Goal: Task Accomplishment & Management: Manage account settings

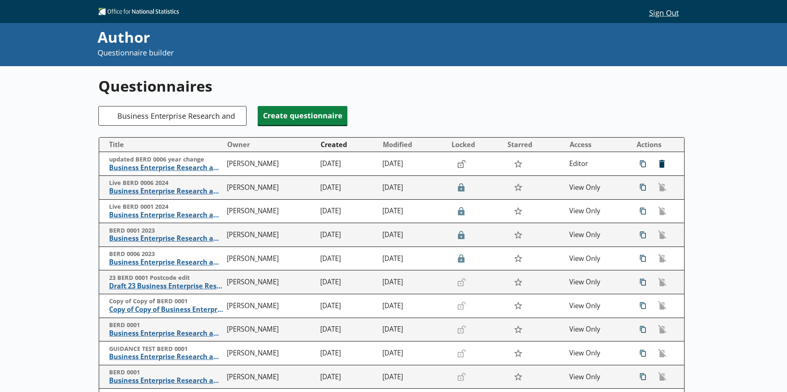
scroll to position [66, 0]
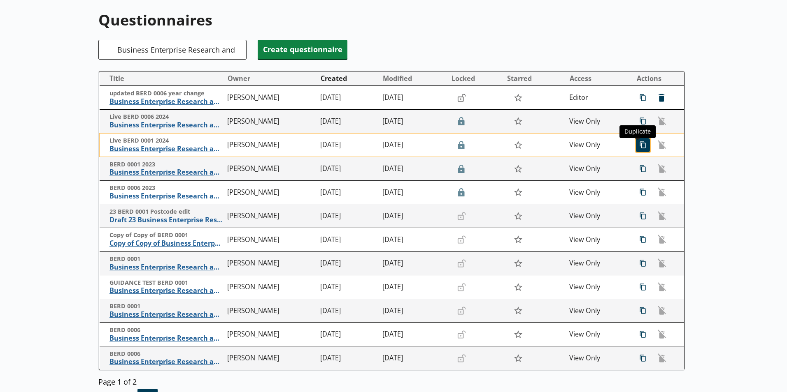
click at [636, 142] on span "icon-copy Duplicate" at bounding box center [642, 145] width 13 height 13
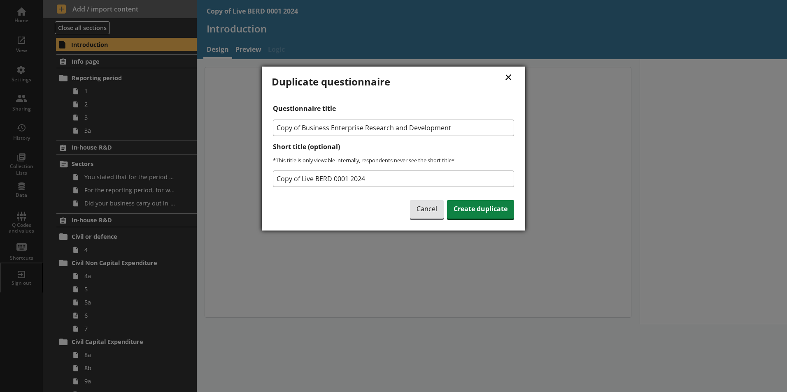
type textarea "x"
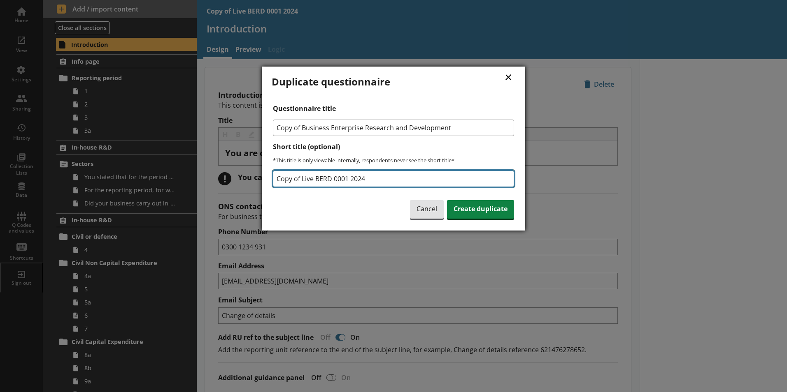
click at [316, 182] on input "Copy of Live BERD 0001 2024" at bounding box center [393, 179] width 241 height 16
type input "Updated to 2025 BERD 0001"
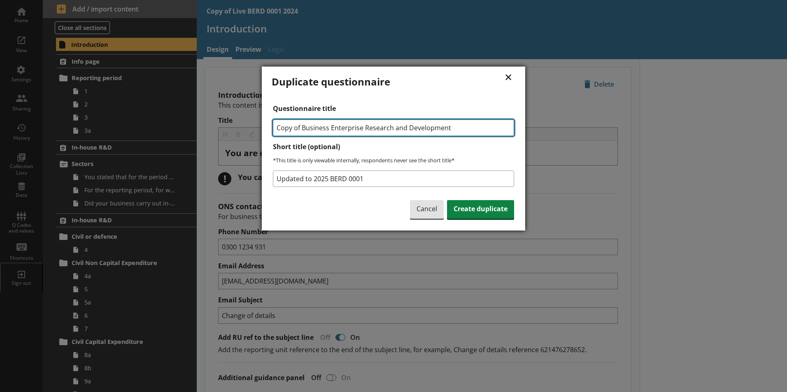
click at [303, 126] on input "Copy of Business Enterprise Research and Development" at bounding box center [393, 128] width 241 height 16
type input "Business Enterprise Research and Development"
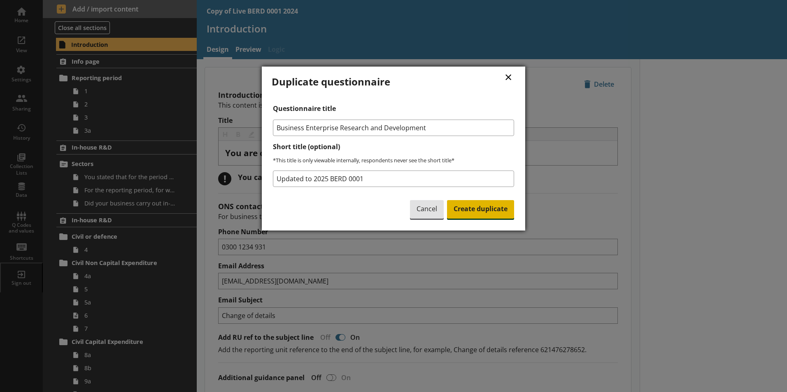
click at [456, 212] on span "Create duplicate" at bounding box center [480, 209] width 67 height 19
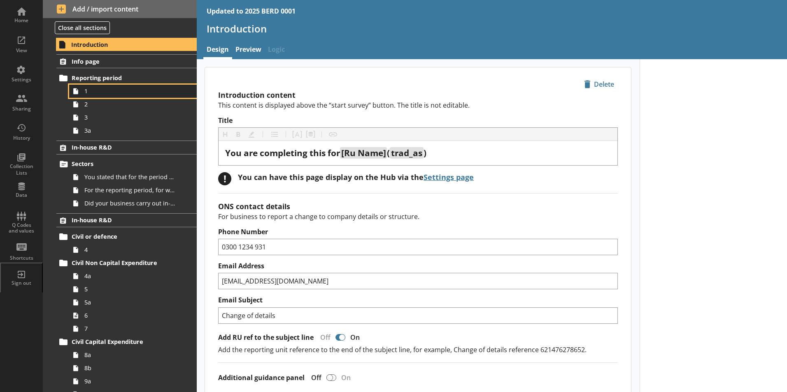
click at [102, 97] on link "1" at bounding box center [133, 91] width 128 height 13
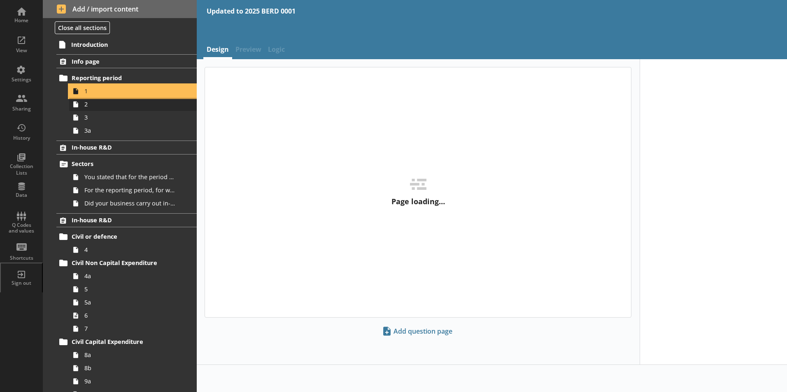
type textarea "x"
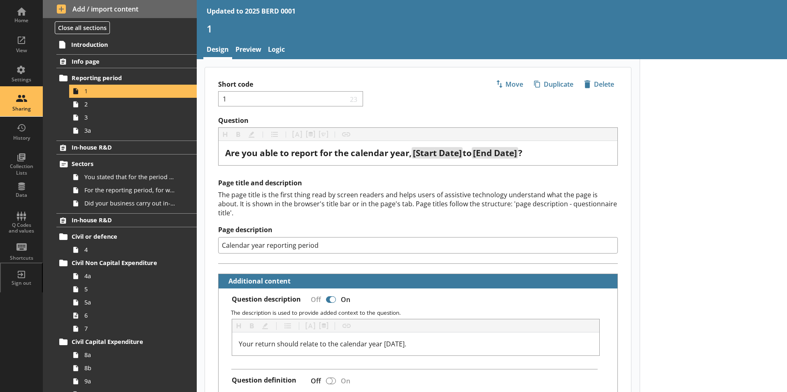
click at [27, 107] on div "Sharing" at bounding box center [21, 109] width 29 height 7
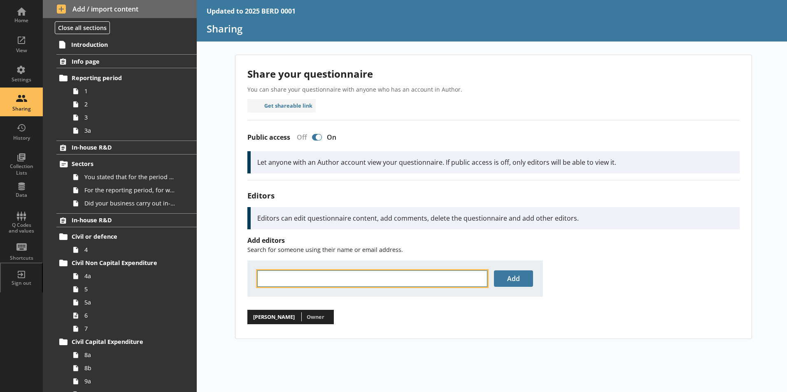
click at [285, 285] on input "text" at bounding box center [372, 279] width 230 height 16
type input "[PERSON_NAME]"
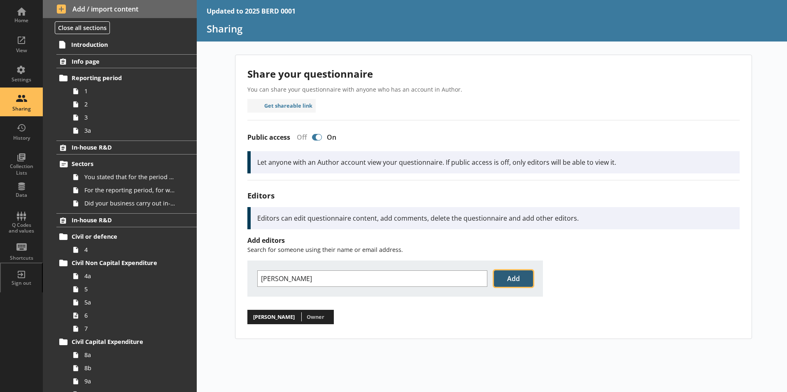
click at [507, 282] on button "Add" at bounding box center [513, 279] width 39 height 16
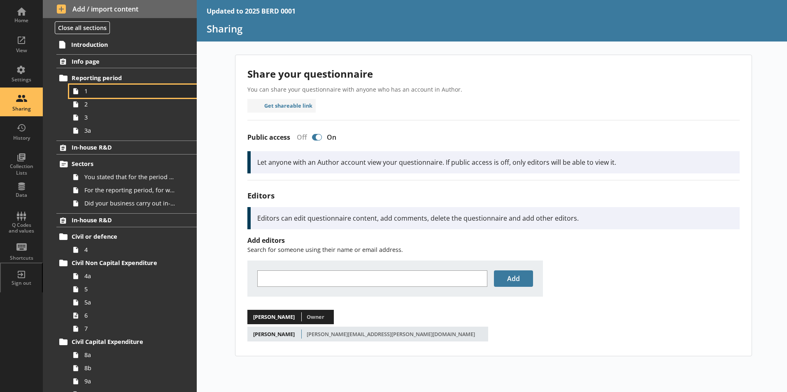
click at [101, 86] on link "1" at bounding box center [133, 91] width 128 height 13
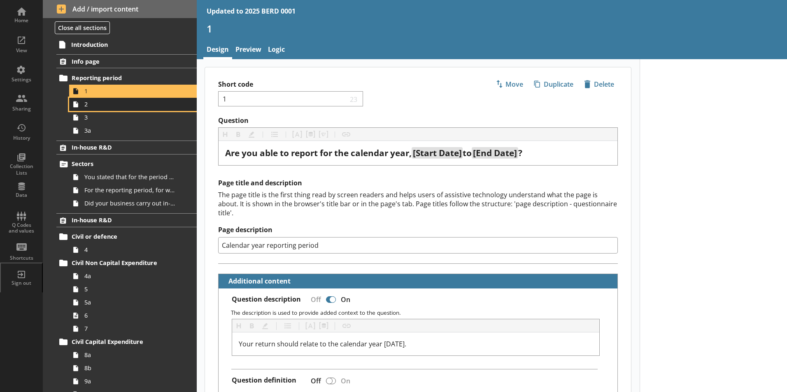
click at [98, 102] on span "2" at bounding box center [129, 104] width 91 height 8
type textarea "x"
select select "ref_p_end_date"
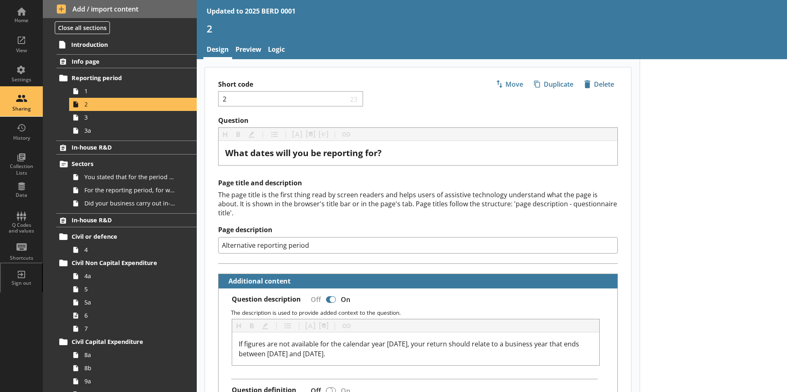
click at [27, 103] on div "Sharing" at bounding box center [21, 102] width 29 height 29
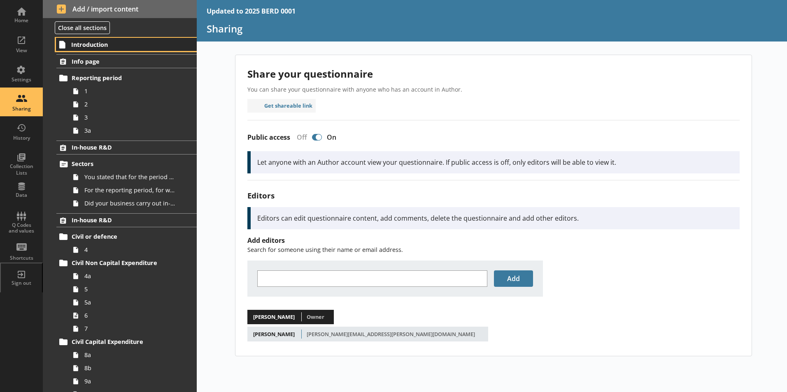
click at [114, 44] on span "Introduction" at bounding box center [121, 45] width 101 height 8
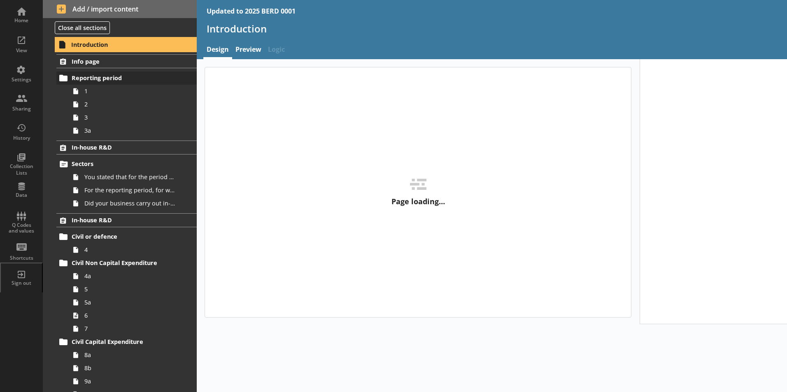
type textarea "x"
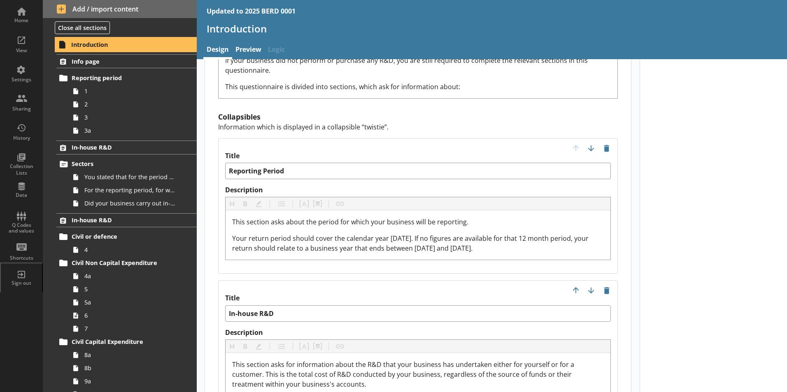
scroll to position [823, 0]
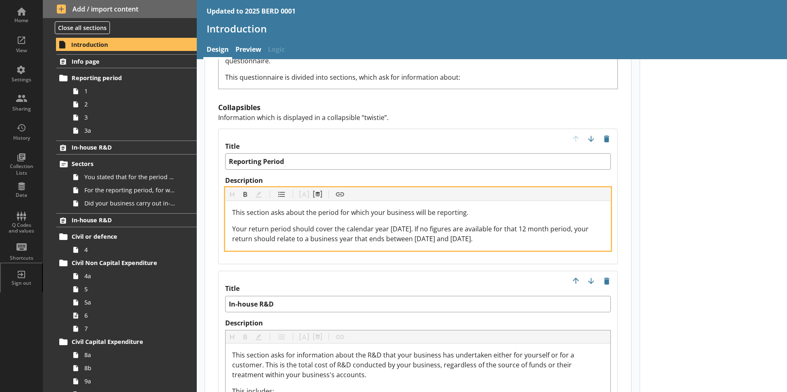
click at [402, 225] on span "Your return period should cover the calendar year [DATE]. If no figures are ava…" at bounding box center [411, 234] width 358 height 19
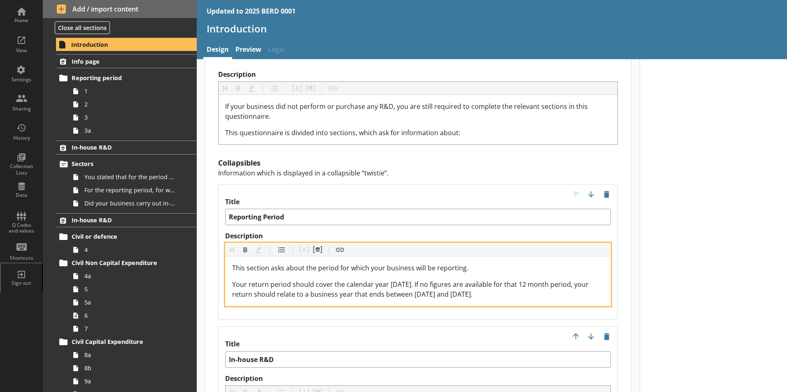
scroll to position [782, 0]
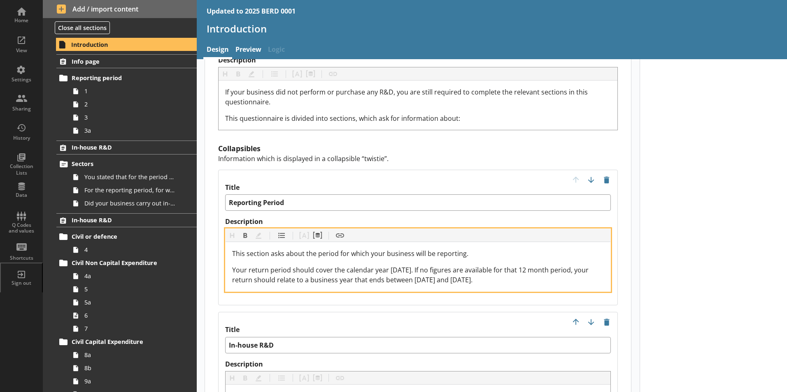
click at [447, 266] on span "Your return period should cover the calendar year [DATE]. If no figures are ava…" at bounding box center [411, 275] width 358 height 19
click at [499, 266] on span "Your return period should cover the calendar year [DATE]. If no figures are ava…" at bounding box center [411, 275] width 358 height 19
drag, startPoint x: 550, startPoint y: 263, endPoint x: 221, endPoint y: 228, distance: 331.3
click at [221, 228] on div "Title Reporting Period Description Heading Heading Bold Bold Highlight Highligh…" at bounding box center [417, 238] width 399 height 136
copy div "This section asks about the period for which your business will be reporting. Y…"
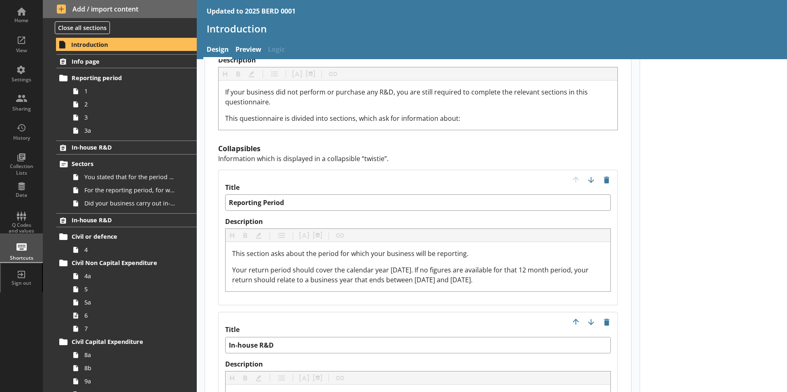
type textarea "x"
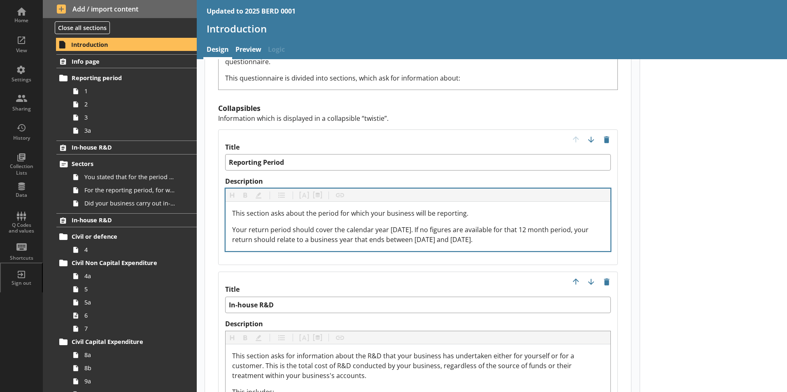
scroll to position [823, 0]
click at [286, 226] on div "This section asks about the period for which your business will be reporting. Y…" at bounding box center [417, 225] width 385 height 49
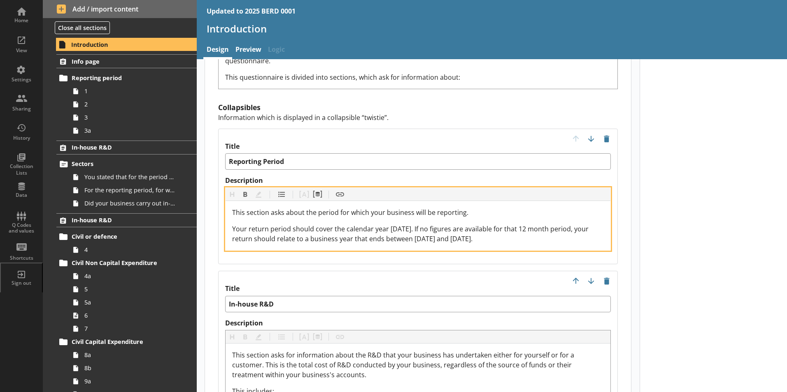
drag, startPoint x: 520, startPoint y: 223, endPoint x: 204, endPoint y: 187, distance: 318.3
click at [204, 187] on main "icon-delete Created with Sketch. Delete Introduction content This content is di…" at bounding box center [418, 242] width 443 height 1996
copy div "This section asks about the period for which your business will be reporting. Y…"
